Goal: Communication & Community: Answer question/provide support

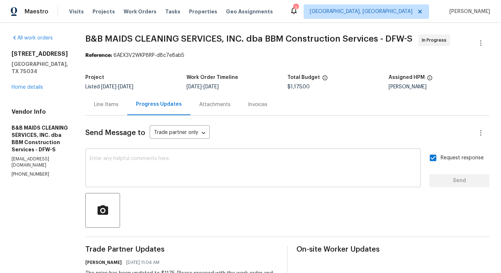
click at [206, 159] on textarea at bounding box center [253, 168] width 327 height 25
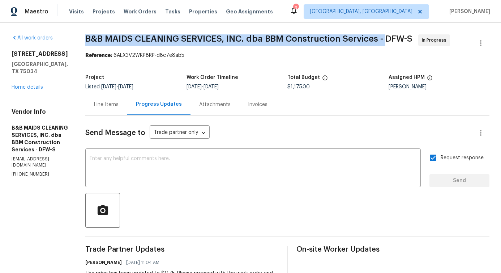
drag, startPoint x: 110, startPoint y: 38, endPoint x: 410, endPoint y: 35, distance: 299.4
click at [410, 35] on span "B&B MAIDS CLEANING SERVICES, INC. dba BBM Construction Services - DFW-S" at bounding box center [248, 38] width 327 height 9
copy span "B&B MAIDS CLEANING SERVICES, INC. dba BBM Construction Services -"
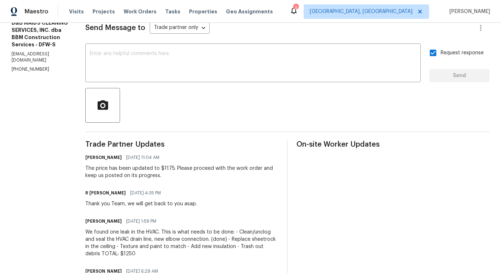
scroll to position [112, 0]
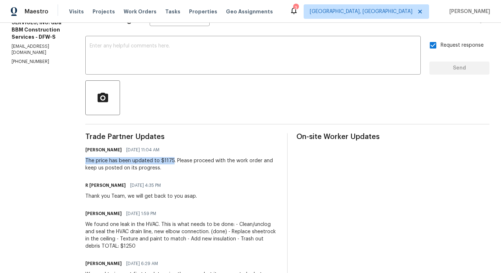
drag, startPoint x: 110, startPoint y: 162, endPoint x: 197, endPoint y: 165, distance: 86.8
click at [197, 165] on div "The price has been updated to $1175. Please proceed with the work order and kee…" at bounding box center [181, 164] width 193 height 14
copy div "The price has been updated to $1175"
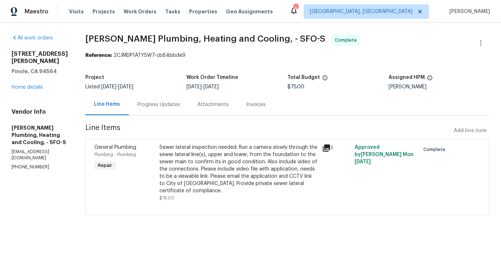
click at [178, 106] on div "Progress Updates" at bounding box center [158, 104] width 43 height 7
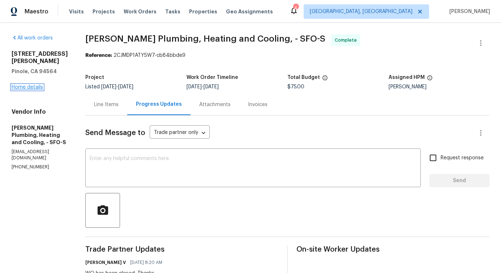
click at [36, 85] on link "Home details" at bounding box center [27, 87] width 31 height 5
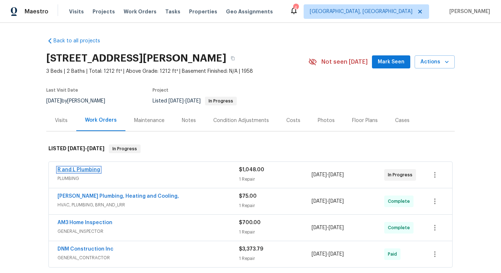
click at [82, 170] on link "R and L Plumbing" at bounding box center [78, 169] width 43 height 5
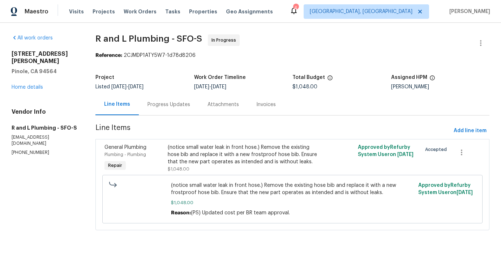
click at [187, 110] on div "Progress Updates" at bounding box center [169, 104] width 60 height 21
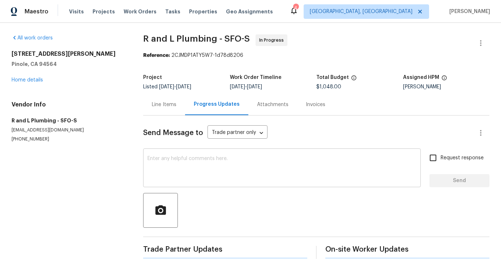
click at [208, 179] on textarea at bounding box center [282, 168] width 269 height 25
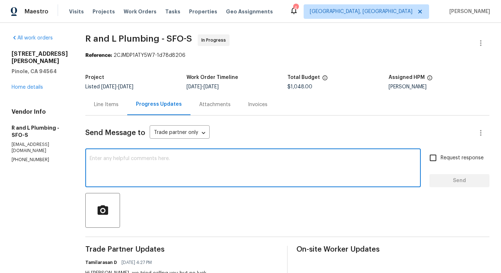
click at [180, 155] on div "x ​" at bounding box center [253, 168] width 336 height 37
click at [18, 85] on link "Home details" at bounding box center [27, 87] width 31 height 5
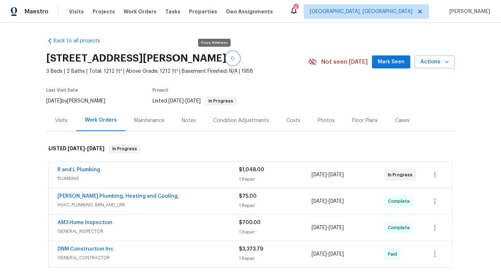
click at [226, 60] on button "button" at bounding box center [232, 58] width 13 height 13
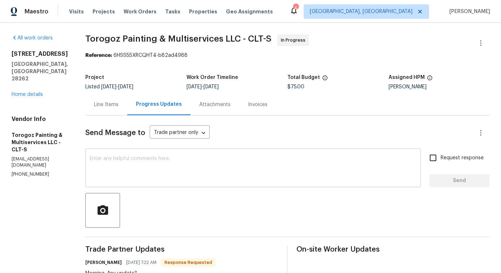
click at [144, 162] on textarea at bounding box center [253, 168] width 327 height 25
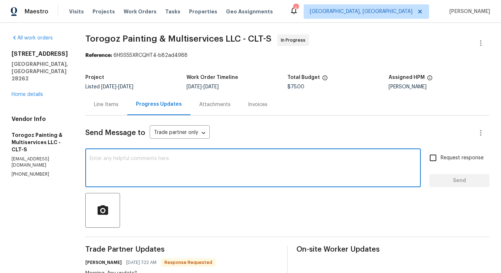
paste textarea "Can we get an estimate on repairs as well, just so we have both options to cons…"
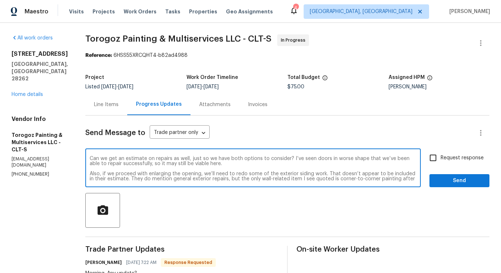
type textarea "Can we get an estimate on repairs as well, just so we have both options to cons…"
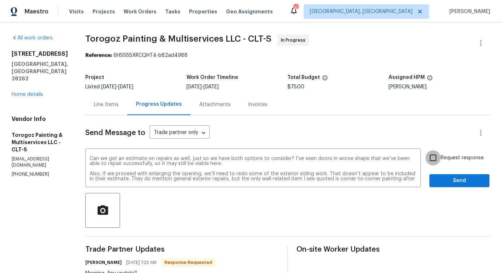
click at [430, 151] on input "Request response" at bounding box center [433, 157] width 15 height 15
checkbox input "true"
click at [449, 184] on span "Send" at bounding box center [459, 180] width 48 height 9
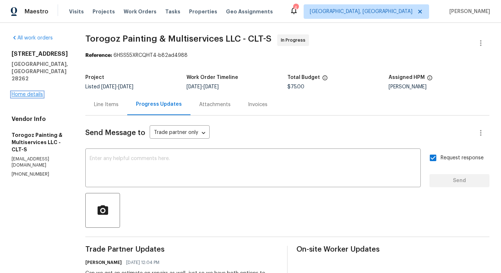
click at [17, 92] on link "Home details" at bounding box center [27, 94] width 31 height 5
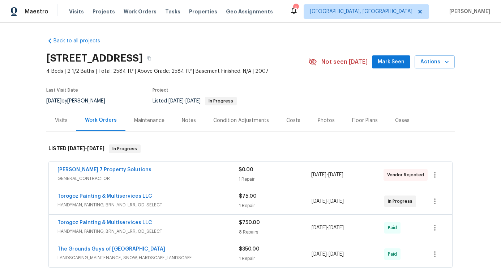
click at [248, 201] on div "$75.00 1 Repair" at bounding box center [275, 200] width 73 height 17
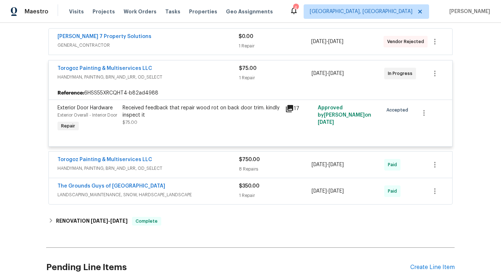
scroll to position [133, 0]
click at [64, 37] on link "Harris 7 Property Solutions" at bounding box center [104, 36] width 94 height 5
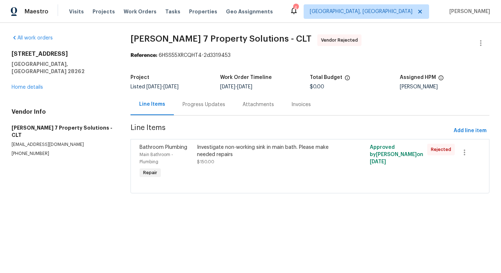
click at [182, 109] on div "Progress Updates" at bounding box center [204, 104] width 60 height 21
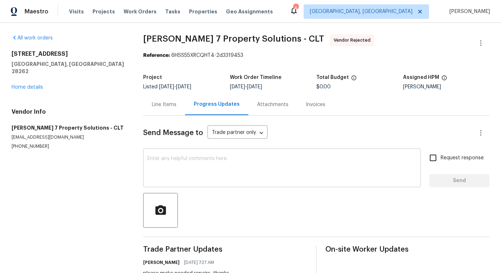
click at [205, 162] on textarea at bounding box center [282, 168] width 269 height 25
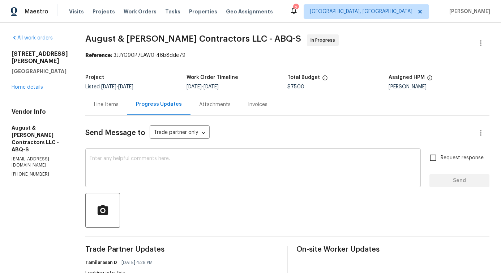
click at [170, 172] on textarea at bounding box center [253, 168] width 327 height 25
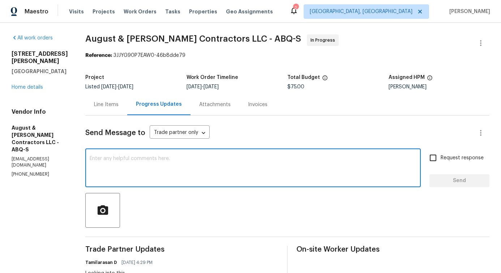
click at [107, 101] on div "Line Items" at bounding box center [106, 104] width 25 height 7
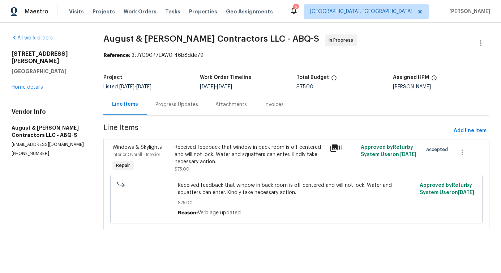
click at [229, 156] on div "Received feedback that window in back room is off centered and will not lock. W…" at bounding box center [250, 155] width 151 height 22
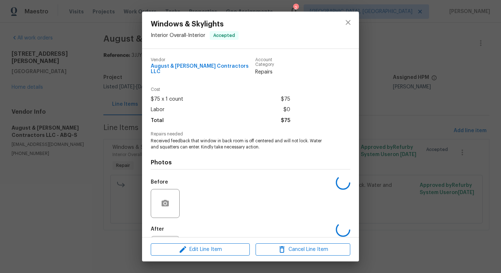
scroll to position [30, 0]
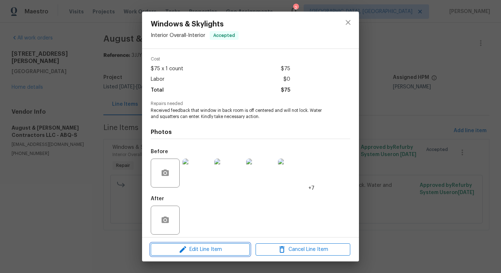
click at [199, 247] on span "Edit Line Item" at bounding box center [200, 249] width 95 height 9
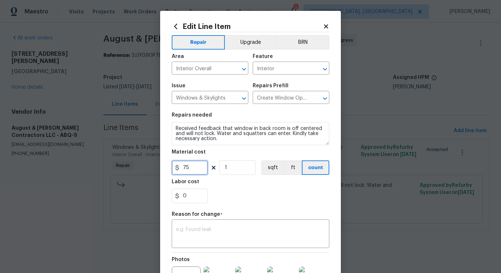
click at [184, 169] on input "75" at bounding box center [190, 167] width 36 height 14
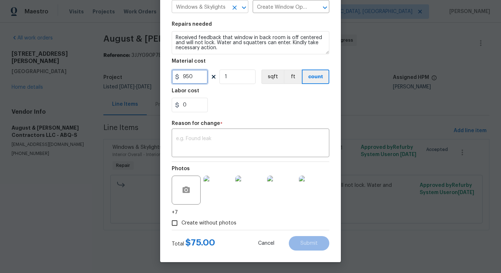
type input "950"
click at [253, 149] on textarea at bounding box center [250, 143] width 149 height 15
paste textarea "(PS) Updated cost per BR team approval."
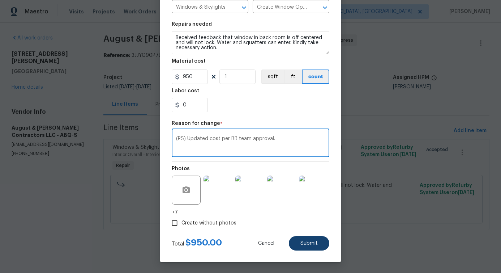
type textarea "(PS) Updated cost per BR team approval."
click at [305, 243] on span "Submit" at bounding box center [308, 242] width 17 height 5
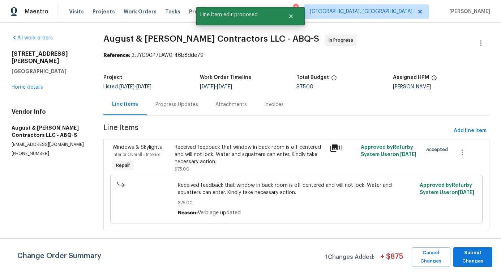
scroll to position [0, 0]
click at [469, 259] on span "Submit Changes" at bounding box center [473, 256] width 32 height 17
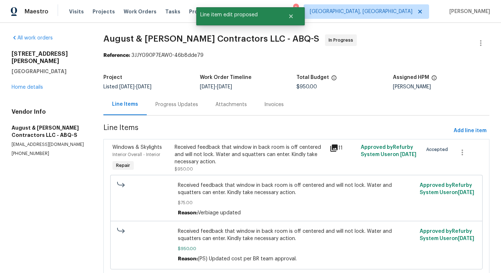
click at [174, 106] on div "Progress Updates" at bounding box center [176, 104] width 43 height 7
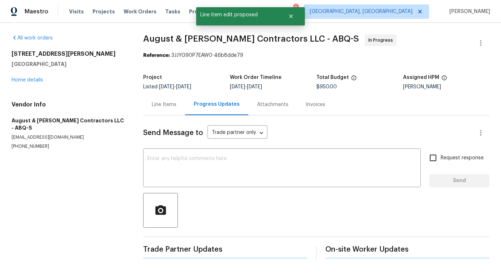
click at [211, 188] on div "Send Message to Trade partner only Trade partner only ​ x ​ Request response Se…" at bounding box center [316, 186] width 346 height 143
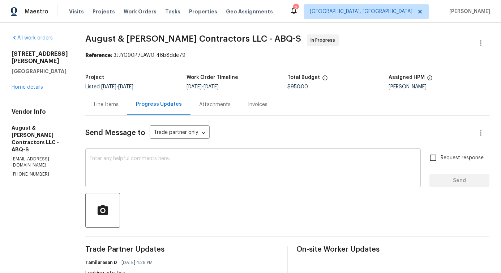
click at [155, 167] on textarea at bounding box center [253, 168] width 327 height 25
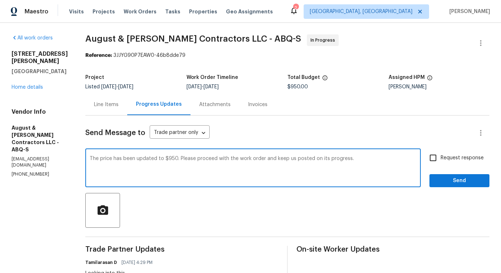
drag, startPoint x: 102, startPoint y: 158, endPoint x: 232, endPoint y: 163, distance: 130.6
click at [232, 163] on textarea "The price has been updated to $950. Please proceed with the work order and keep…" at bounding box center [253, 168] width 327 height 25
click at [192, 161] on textarea "The price has been updated to $950. Please proceed with the work order and keep…" at bounding box center [253, 168] width 327 height 25
drag, startPoint x: 189, startPoint y: 161, endPoint x: 286, endPoint y: 165, distance: 97.0
click at [286, 165] on textarea "The price has been updated to $950. Please proceed with the work order and keep…" at bounding box center [253, 168] width 327 height 25
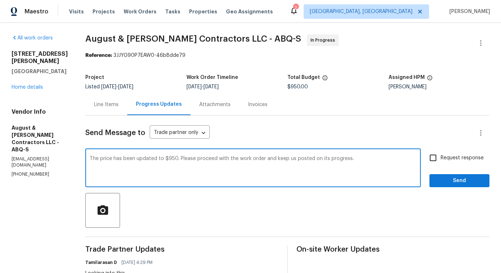
type textarea "The price has been updated to $950. Please proceed with the work order and keep…"
click at [441, 156] on span "Request response" at bounding box center [462, 158] width 43 height 8
click at [439, 156] on input "Request response" at bounding box center [433, 157] width 15 height 15
checkbox input "true"
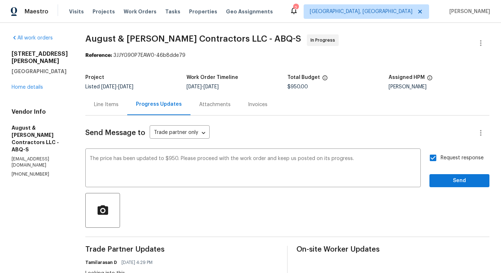
click at [451, 181] on span "Send" at bounding box center [459, 180] width 48 height 9
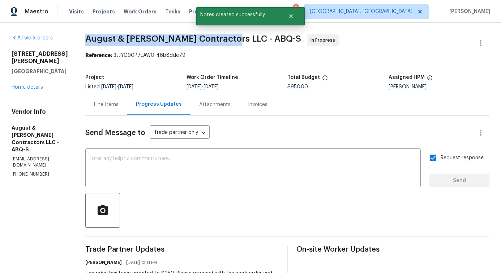
drag, startPoint x: 87, startPoint y: 34, endPoint x: 222, endPoint y: 37, distance: 135.3
click at [125, 45] on span "August & Suttles Contractors LLC - ABQ-S In Progress" at bounding box center [278, 42] width 387 height 17
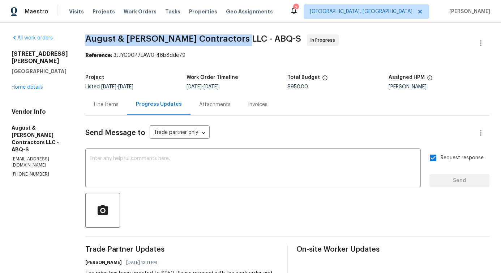
drag, startPoint x: 88, startPoint y: 40, endPoint x: 232, endPoint y: 40, distance: 143.5
click at [232, 40] on span "August & Suttles Contractors LLC - ABQ-S" at bounding box center [193, 38] width 216 height 9
copy span "August & Suttles Contractors LLC -"
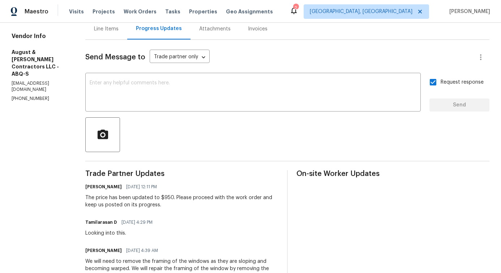
scroll to position [76, 0]
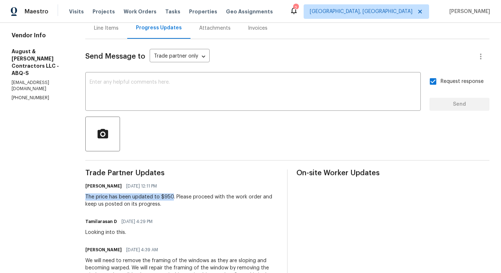
drag, startPoint x: 87, startPoint y: 197, endPoint x: 174, endPoint y: 197, distance: 86.8
click at [174, 197] on div "The price has been updated to $950. Please proceed with the work order and keep…" at bounding box center [181, 200] width 193 height 14
copy div "The price has been updated to $950"
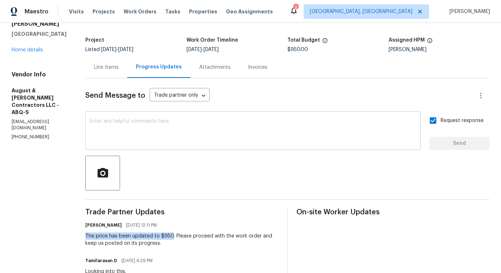
scroll to position [9, 0]
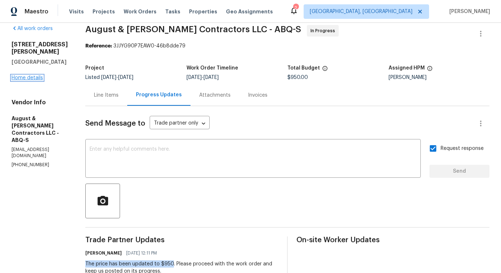
click at [34, 80] on link "Home details" at bounding box center [27, 77] width 31 height 5
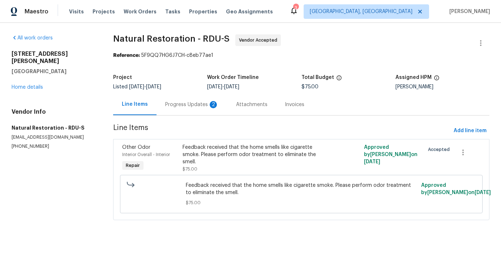
click at [194, 104] on div "Progress Updates 2" at bounding box center [192, 104] width 54 height 7
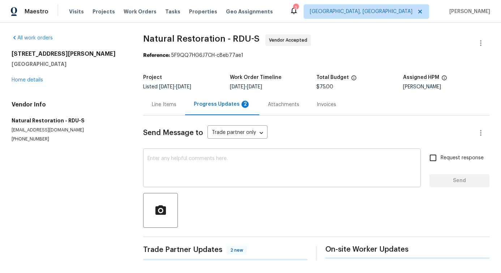
click at [204, 160] on textarea at bounding box center [282, 168] width 269 height 25
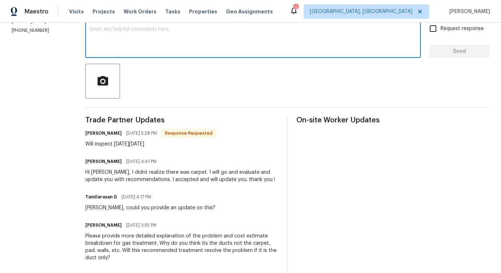
scroll to position [161, 0]
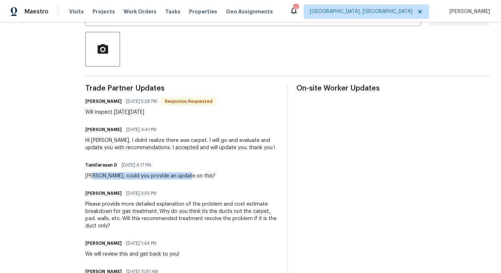
drag, startPoint x: 94, startPoint y: 178, endPoint x: 202, endPoint y: 180, distance: 108.1
click at [202, 180] on div "Trade Partner Updates Tom Hessler 08/15/2025 5:28 PM Response Requested Will in…" at bounding box center [181, 222] width 193 height 274
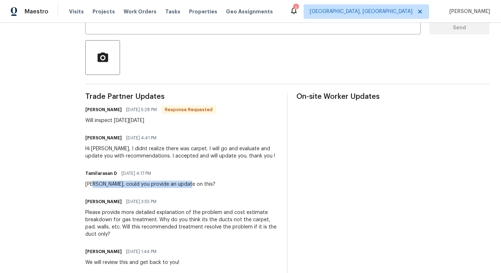
scroll to position [152, 0]
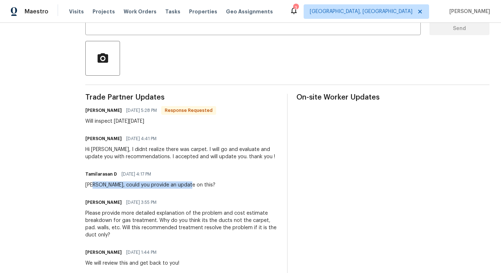
click at [202, 180] on div "Tamilarasan D 08/15/2025 4:17 PM Tom, could you provide an update on this?" at bounding box center [181, 179] width 193 height 20
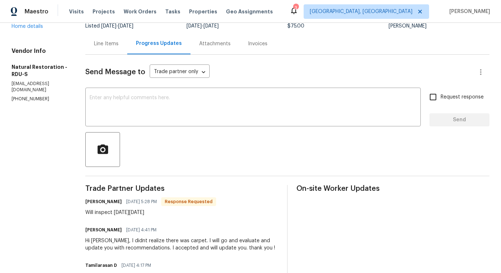
scroll to position [0, 0]
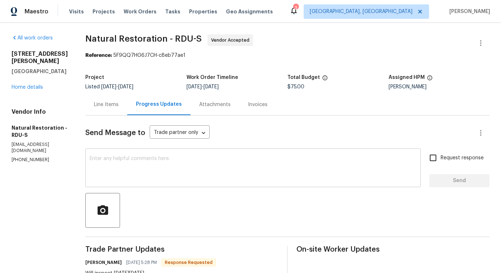
click at [142, 165] on textarea at bounding box center [253, 168] width 327 height 25
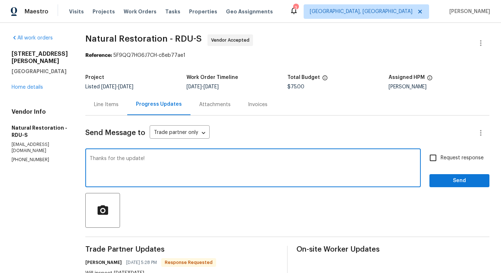
type textarea "Thanks for the update!"
click at [447, 176] on span "Send" at bounding box center [459, 180] width 48 height 9
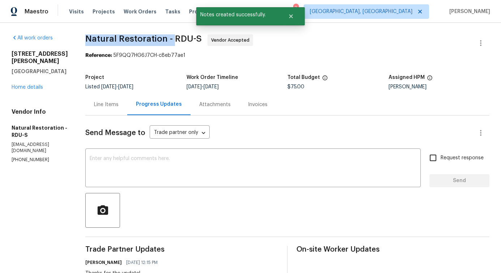
drag, startPoint x: 83, startPoint y: 35, endPoint x: 171, endPoint y: 35, distance: 88.2
copy span "Natural Restoration -"
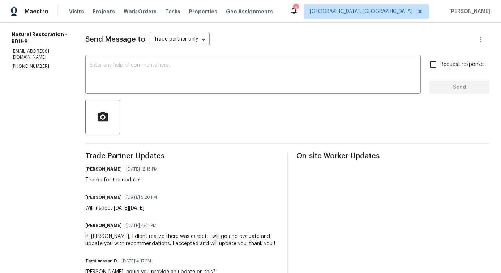
scroll to position [93, 0]
drag, startPoint x: 94, startPoint y: 209, endPoint x: 152, endPoint y: 206, distance: 58.7
click at [152, 206] on div "Will inspect on Wed Aug 20" at bounding box center [123, 208] width 76 height 7
copy div "inspect on Wed Aug 20"
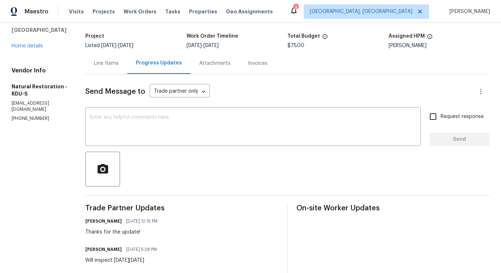
scroll to position [0, 0]
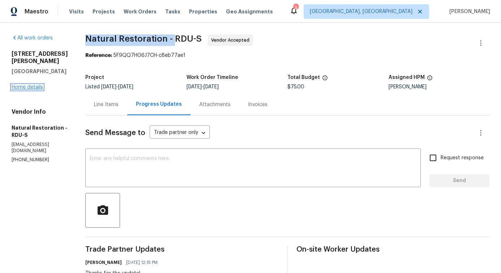
click at [23, 88] on link "Home details" at bounding box center [27, 87] width 31 height 5
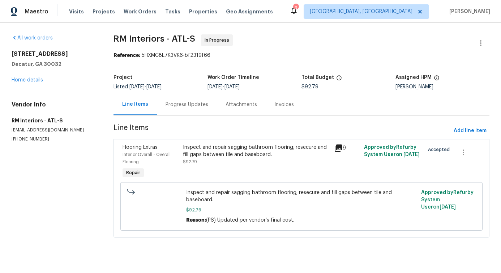
click at [196, 107] on div "Progress Updates" at bounding box center [187, 104] width 43 height 7
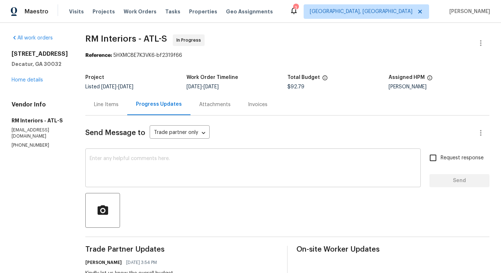
click at [198, 166] on textarea at bounding box center [253, 168] width 327 height 25
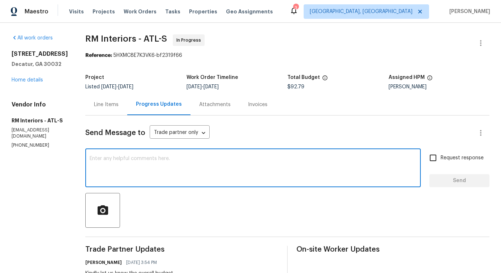
scroll to position [123, 0]
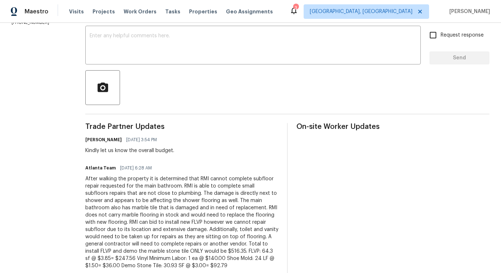
drag, startPoint x: 83, startPoint y: 157, endPoint x: 158, endPoint y: 157, distance: 75.6
click at [159, 157] on div "Trade Partner Updates [PERSON_NAME] [DATE] 3:54 PM Kindly let us know the overa…" at bounding box center [181, 264] width 193 height 283
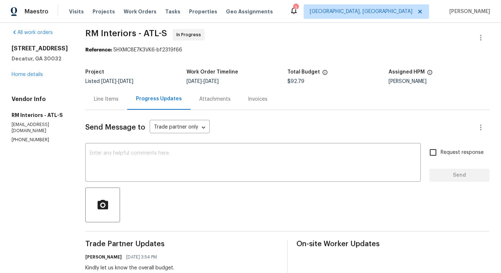
scroll to position [0, 0]
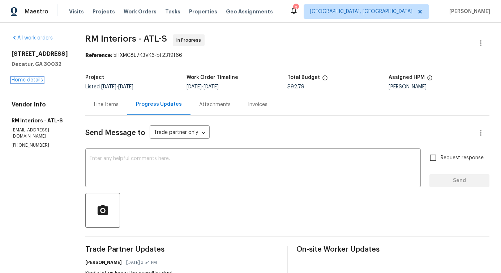
click at [29, 79] on link "Home details" at bounding box center [27, 79] width 31 height 5
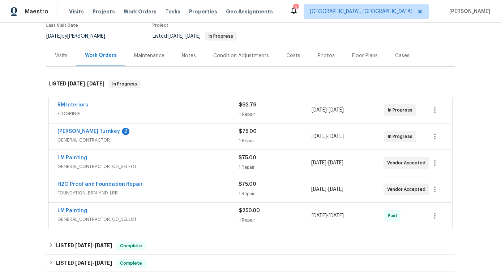
scroll to position [66, 0]
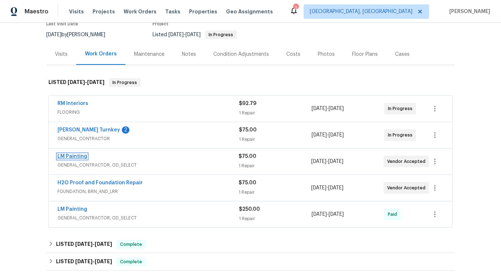
click at [72, 156] on link "LM Painting" at bounding box center [72, 156] width 30 height 5
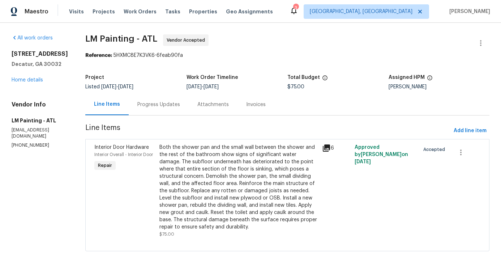
click at [180, 104] on div "Progress Updates" at bounding box center [158, 104] width 43 height 7
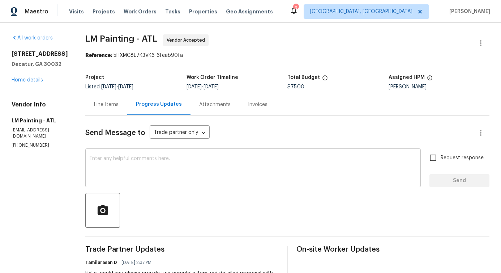
click at [179, 167] on textarea at bounding box center [253, 168] width 327 height 25
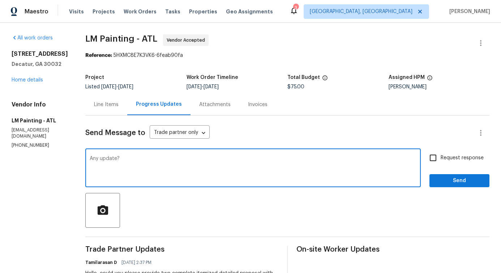
type textarea "Any update?"
click at [441, 158] on span "Request response" at bounding box center [462, 158] width 43 height 8
click at [438, 158] on input "Request response" at bounding box center [433, 157] width 15 height 15
checkbox input "true"
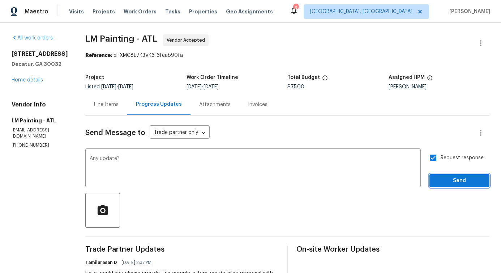
click at [441, 184] on span "Send" at bounding box center [459, 180] width 48 height 9
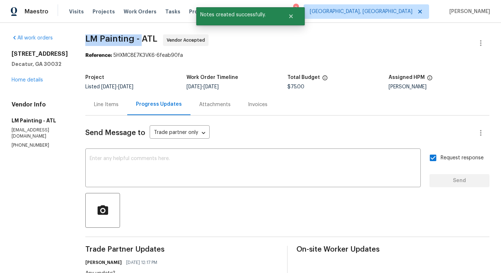
drag, startPoint x: 105, startPoint y: 37, endPoint x: 165, endPoint y: 39, distance: 59.7
copy span "LM Painting -"
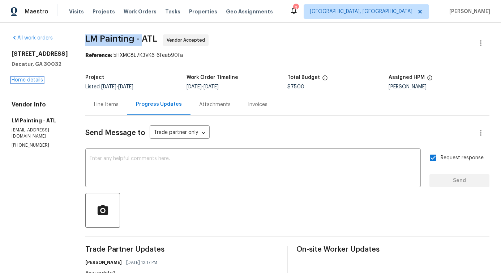
click at [21, 79] on link "Home details" at bounding box center [27, 79] width 31 height 5
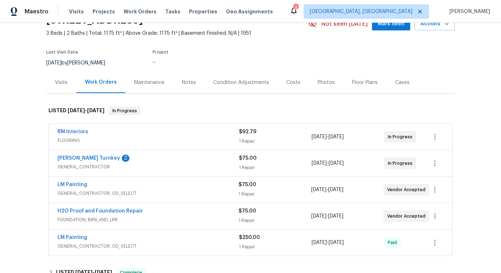
scroll to position [50, 0]
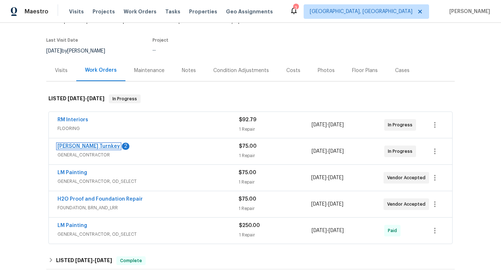
click at [74, 145] on link "[PERSON_NAME] Turnkey" at bounding box center [88, 146] width 63 height 5
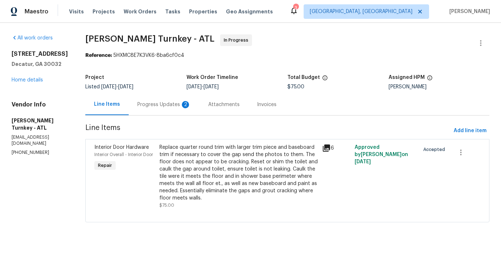
click at [175, 112] on div "Progress Updates 2" at bounding box center [164, 104] width 71 height 21
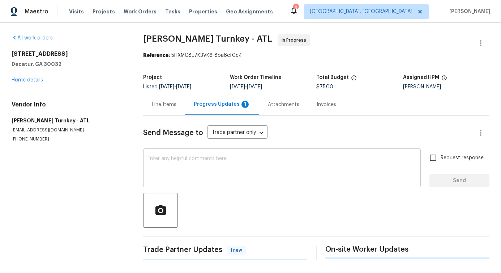
click at [182, 170] on textarea at bounding box center [282, 168] width 269 height 25
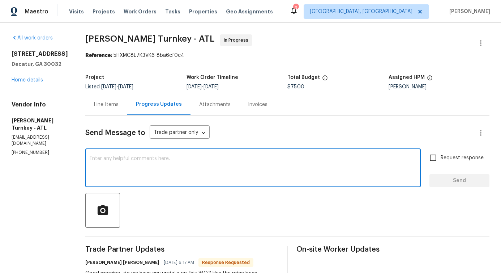
click at [97, 114] on div "Line Items" at bounding box center [106, 104] width 42 height 21
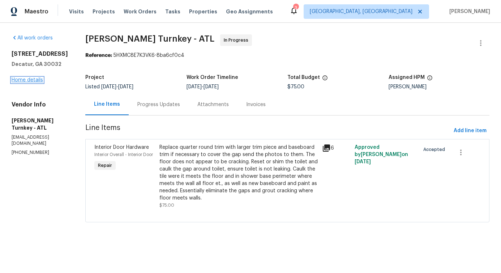
click at [24, 81] on link "Home details" at bounding box center [27, 79] width 31 height 5
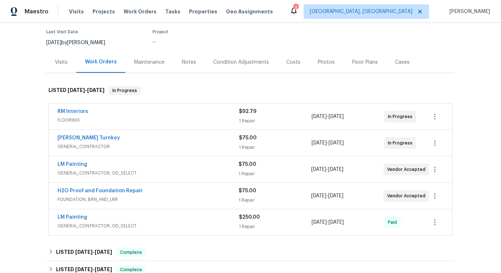
scroll to position [59, 0]
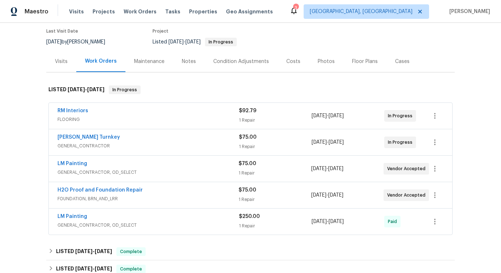
click at [131, 108] on div "RM Interiors" at bounding box center [148, 111] width 182 height 9
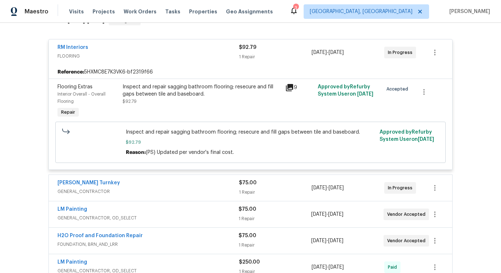
scroll to position [129, 0]
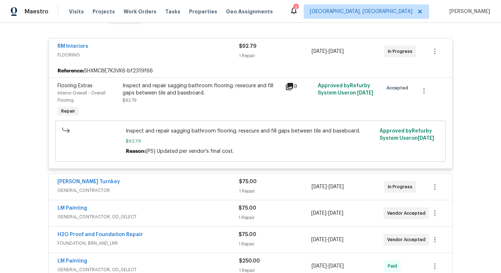
click at [136, 179] on div "[PERSON_NAME] Turnkey" at bounding box center [148, 182] width 182 height 9
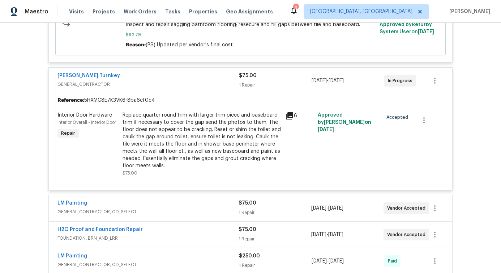
scroll to position [325, 0]
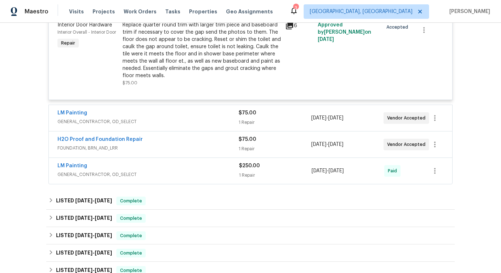
click at [159, 111] on div "LM Painting" at bounding box center [147, 113] width 181 height 9
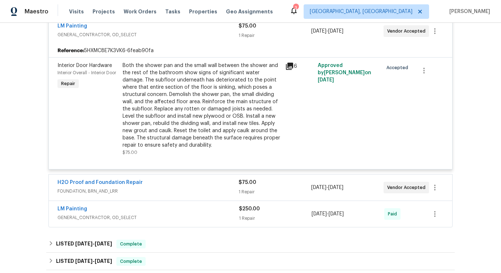
scroll to position [413, 0]
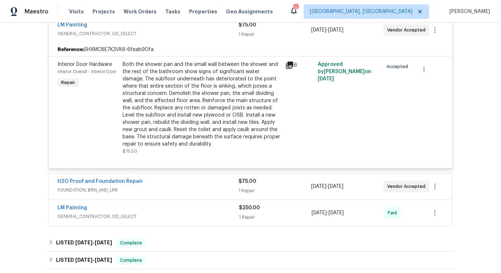
click at [159, 182] on div "H2O Proof and Foundation Repair" at bounding box center [147, 182] width 181 height 9
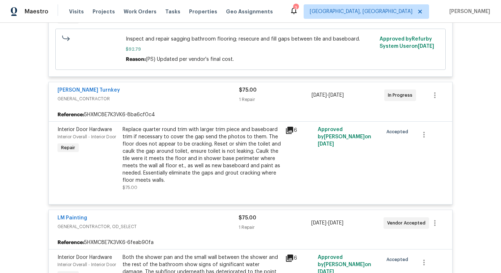
scroll to position [229, 0]
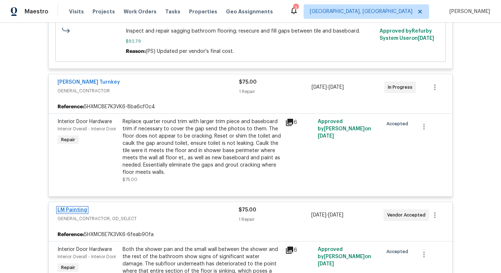
click at [71, 209] on link "LM Painting" at bounding box center [72, 209] width 30 height 5
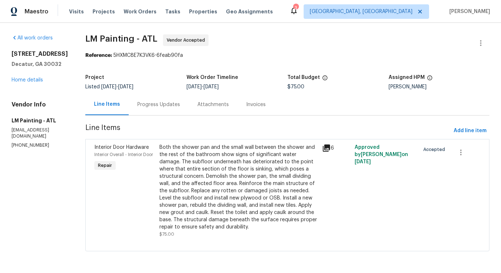
click at [176, 102] on div "Progress Updates" at bounding box center [158, 104] width 43 height 7
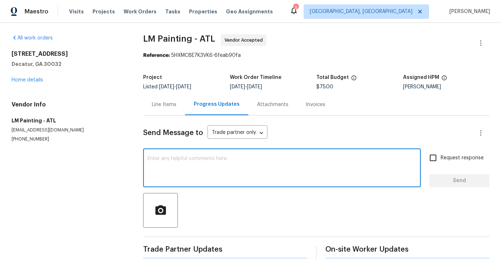
click at [184, 175] on textarea at bounding box center [282, 168] width 269 height 25
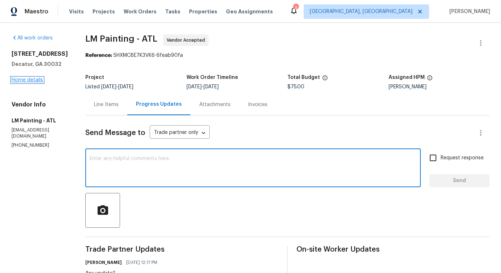
click at [29, 80] on link "Home details" at bounding box center [27, 79] width 31 height 5
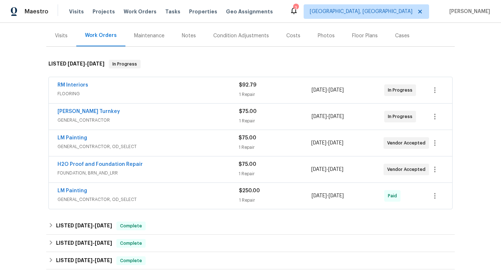
scroll to position [88, 0]
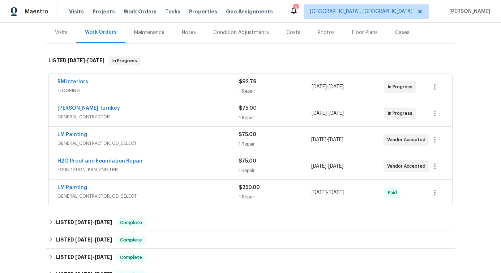
click at [108, 132] on div "LM Painting" at bounding box center [147, 135] width 181 height 9
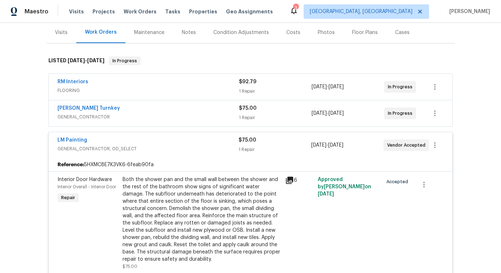
click at [107, 106] on div "[PERSON_NAME] Turnkey" at bounding box center [148, 108] width 182 height 9
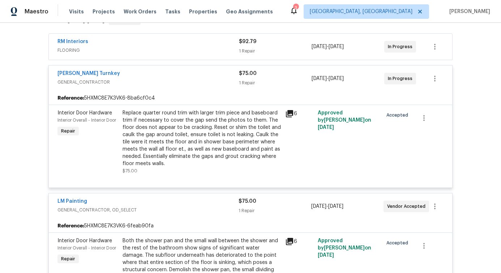
scroll to position [121, 0]
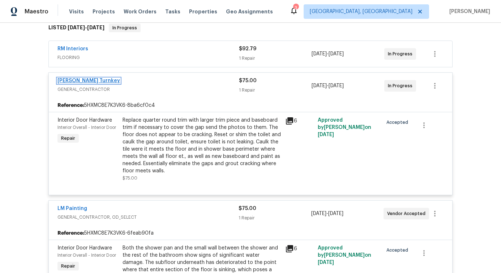
click at [80, 80] on link "[PERSON_NAME] Turnkey" at bounding box center [88, 80] width 63 height 5
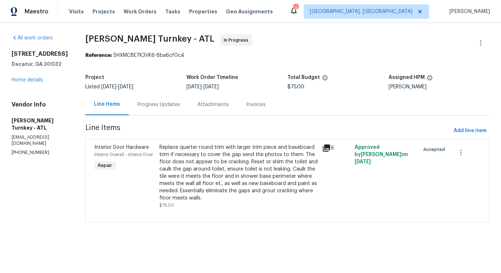
click at [145, 112] on div "Progress Updates" at bounding box center [159, 104] width 60 height 21
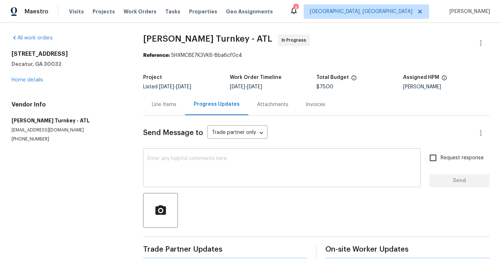
click at [167, 185] on div "x ​" at bounding box center [282, 168] width 278 height 37
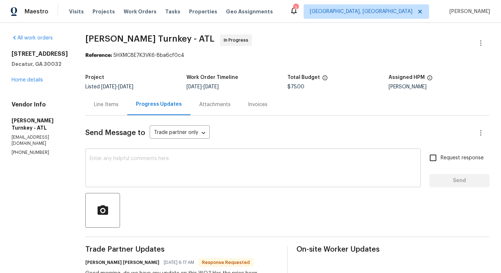
click at [120, 173] on textarea at bounding box center [253, 168] width 327 height 25
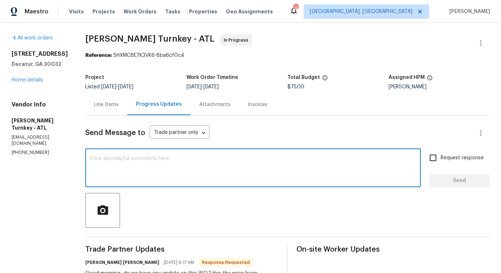
paste textarea "We have been advised to hold this specific work order as of right now. We will …"
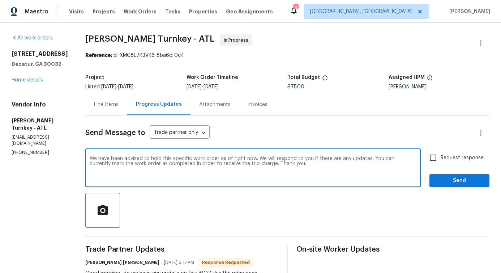
type textarea "We have been advised to hold this specific work order as of right now. We will …"
click at [196, 155] on div "We have been advised to hold this specific work order as of right now. We will …" at bounding box center [253, 168] width 336 height 37
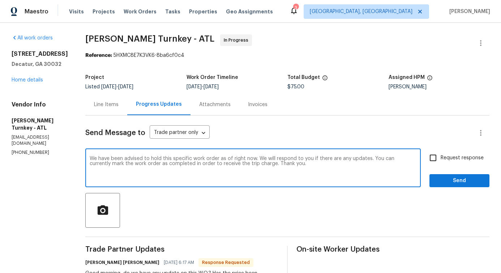
click at [194, 158] on textarea "We have been advised to hold this specific work order as of right now. We will …" at bounding box center [253, 168] width 327 height 25
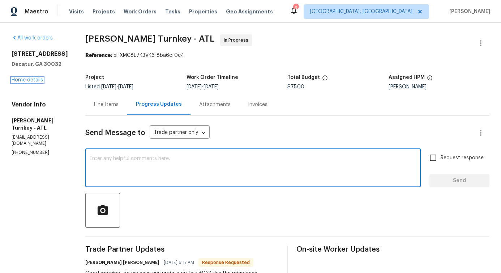
click at [22, 77] on link "Home details" at bounding box center [27, 79] width 31 height 5
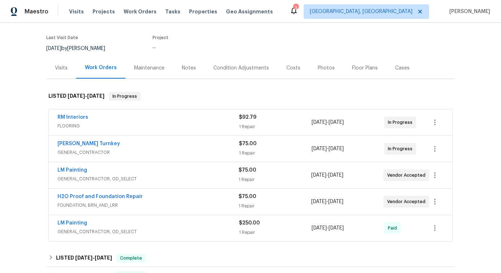
scroll to position [54, 0]
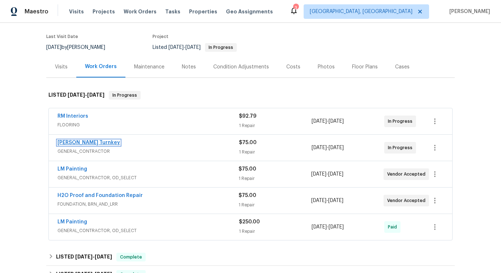
click at [78, 142] on link "[PERSON_NAME] Turnkey" at bounding box center [88, 142] width 63 height 5
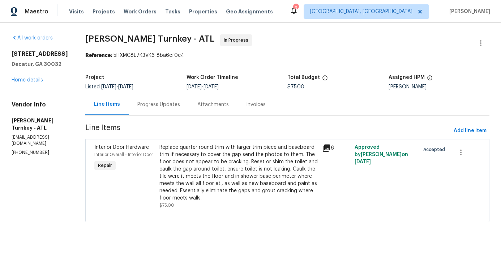
click at [151, 106] on div "Progress Updates" at bounding box center [158, 104] width 43 height 7
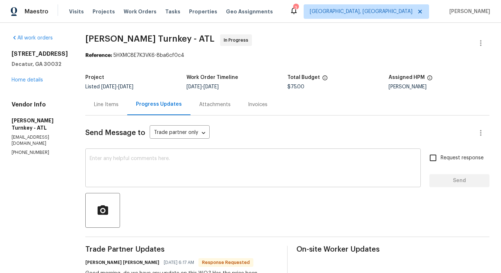
click at [165, 176] on textarea at bounding box center [253, 168] width 327 height 25
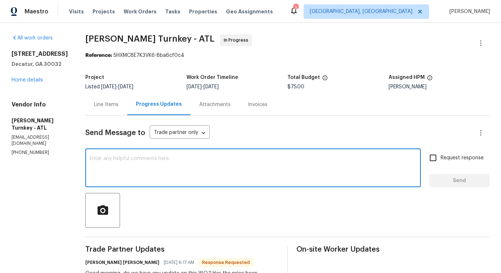
scroll to position [66, 0]
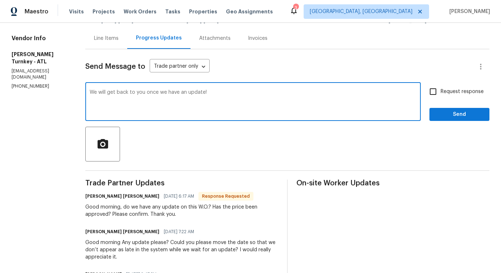
type textarea "We will get back to you once we have an update!"
click at [444, 109] on button "Send" at bounding box center [460, 114] width 60 height 13
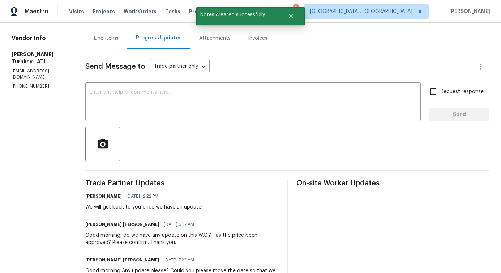
scroll to position [0, 0]
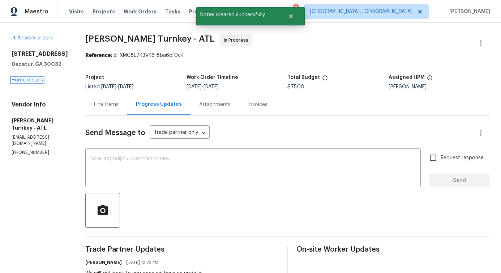
click at [26, 81] on link "Home details" at bounding box center [27, 79] width 31 height 5
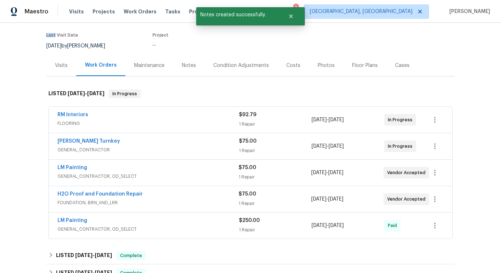
scroll to position [72, 0]
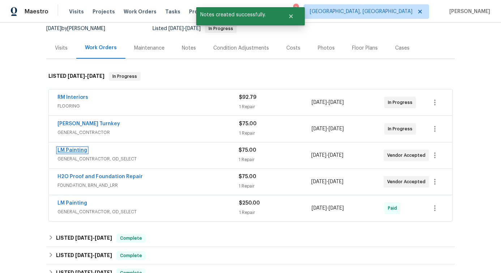
click at [71, 152] on link "LM Painting" at bounding box center [72, 150] width 30 height 5
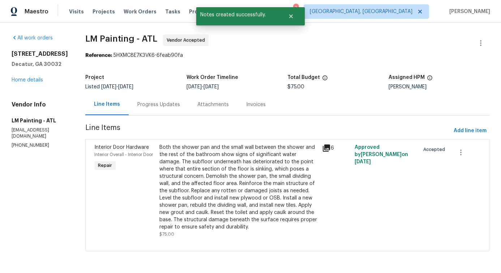
click at [177, 105] on div "Progress Updates" at bounding box center [158, 104] width 43 height 7
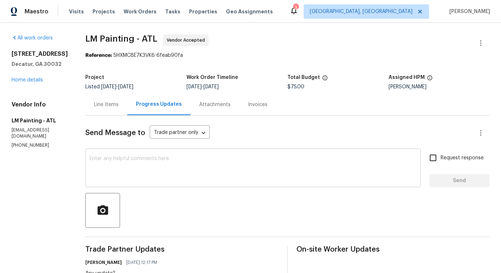
click at [166, 172] on textarea at bounding box center [253, 168] width 327 height 25
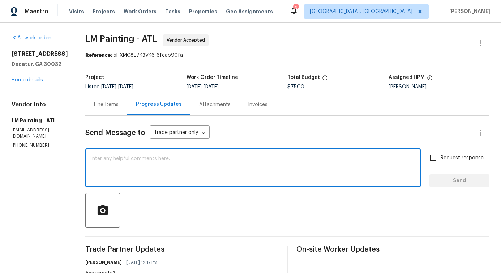
paste textarea "a white fiberglass shower pan 5', is between $200 and $270, and they make a pla…"
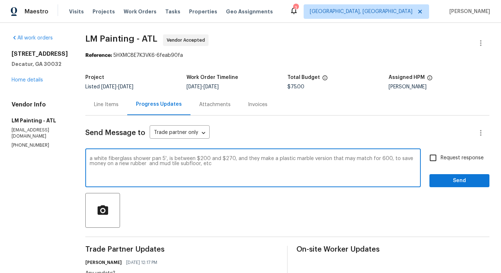
click at [116, 158] on textarea "a white fiberglass shower pan 5', is between $200 and $270, and they make a pla…" at bounding box center [253, 168] width 327 height 25
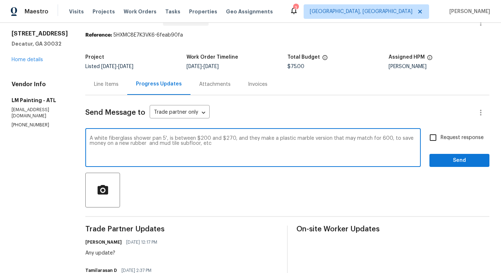
type textarea "A white fiberglass shower pan 5', is between $200 and $270, and they make a pla…"
click at [108, 188] on icon "button" at bounding box center [102, 188] width 10 height 9
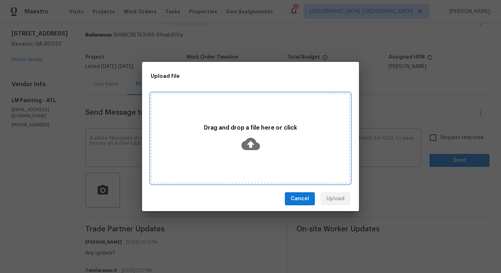
click at [250, 143] on icon at bounding box center [251, 144] width 18 height 18
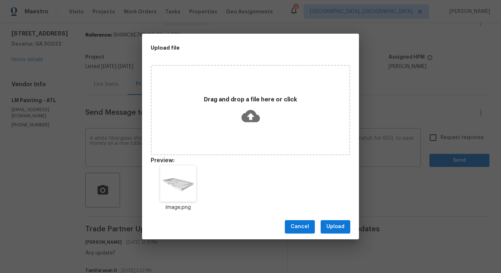
click at [337, 219] on div "Cancel Upload" at bounding box center [250, 226] width 217 height 25
click at [337, 229] on span "Upload" at bounding box center [336, 226] width 18 height 9
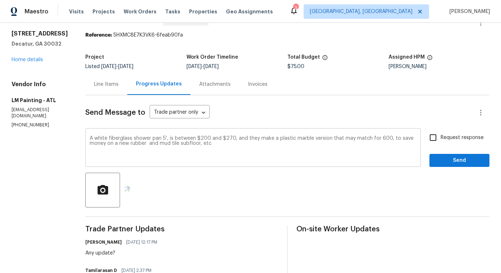
click at [207, 142] on textarea "A white fiberglass shower pan 5', is between $200 and $270, and they make a pla…" at bounding box center [253, 148] width 327 height 25
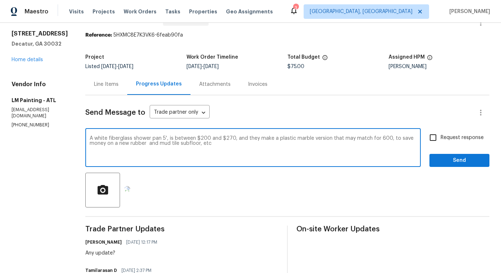
click at [207, 142] on textarea "A white fiberglass shower pan 5', is between $200 and $270, and they make a pla…" at bounding box center [253, 148] width 327 height 25
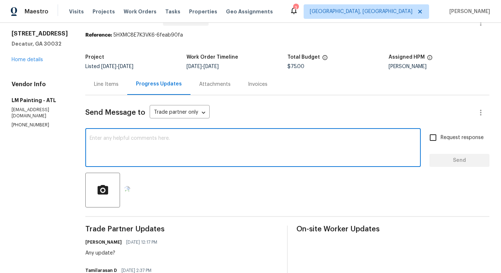
click at [127, 89] on div "Line Items" at bounding box center [106, 83] width 42 height 21
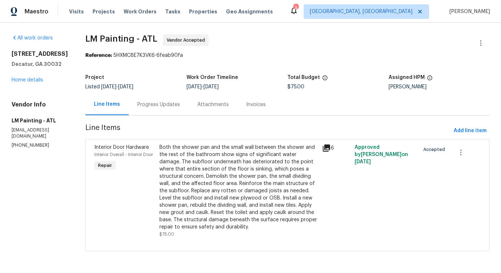
click at [199, 160] on div "Both the shower pan and the small wall between the shower and the rest of the b…" at bounding box center [238, 187] width 158 height 87
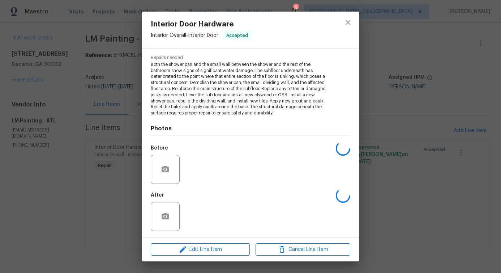
scroll to position [73, 0]
click at [192, 172] on img at bounding box center [197, 168] width 29 height 29
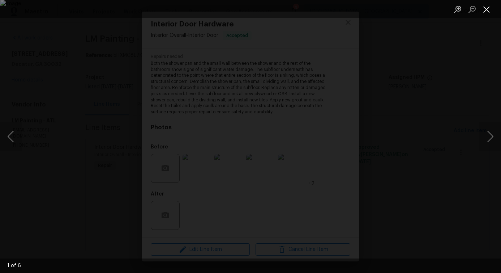
click at [483, 12] on button "Close lightbox" at bounding box center [486, 9] width 14 height 13
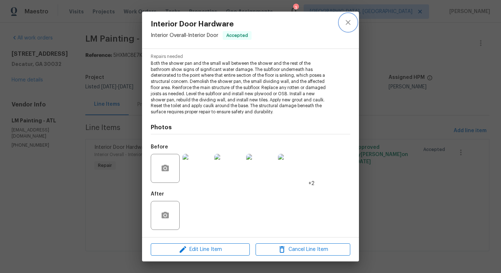
click at [351, 20] on icon "close" at bounding box center [348, 22] width 9 height 9
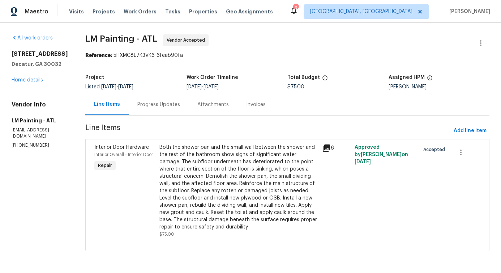
click at [185, 98] on div "Progress Updates" at bounding box center [159, 104] width 60 height 21
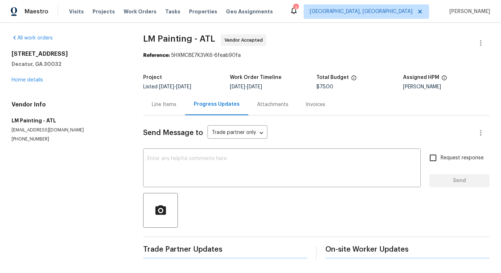
scroll to position [20, 0]
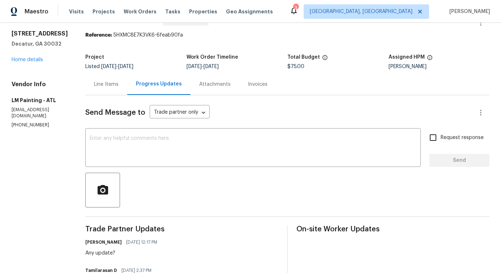
click at [198, 154] on textarea at bounding box center [253, 148] width 327 height 25
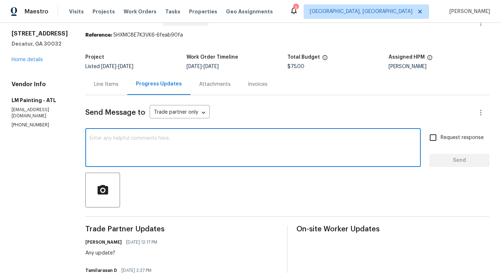
paste textarea "A white fiberglass shower pan 5', is between $200 and $270, and they make a pla…"
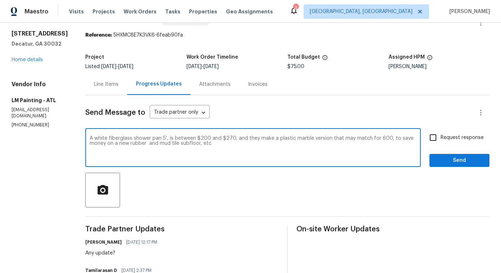
type textarea "A white fiberglass shower pan 5', is between $200 and $270, and they make a pla…"
click at [114, 190] on span "button" at bounding box center [102, 190] width 23 height 13
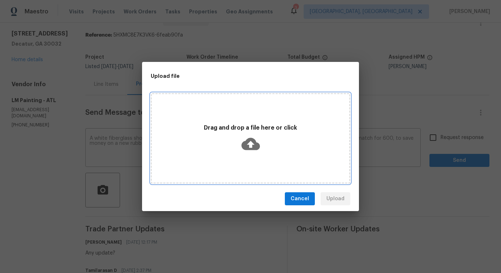
click at [251, 145] on icon at bounding box center [251, 144] width 18 height 18
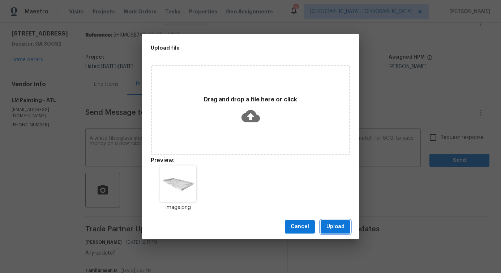
click at [340, 222] on span "Upload" at bounding box center [336, 226] width 18 height 9
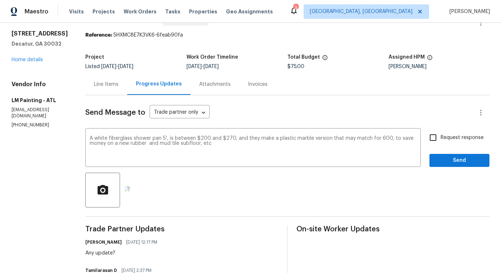
click at [441, 134] on span "Request response" at bounding box center [462, 138] width 43 height 8
click at [440, 134] on input "Request response" at bounding box center [433, 137] width 15 height 15
checkbox input "true"
click at [452, 160] on span "Send" at bounding box center [459, 160] width 48 height 9
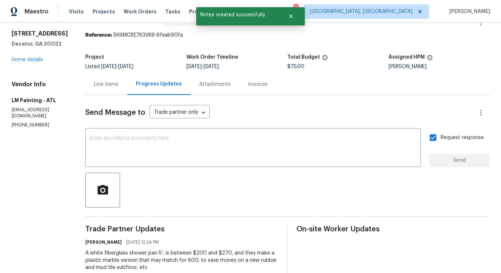
scroll to position [0, 0]
